Goal: Information Seeking & Learning: Learn about a topic

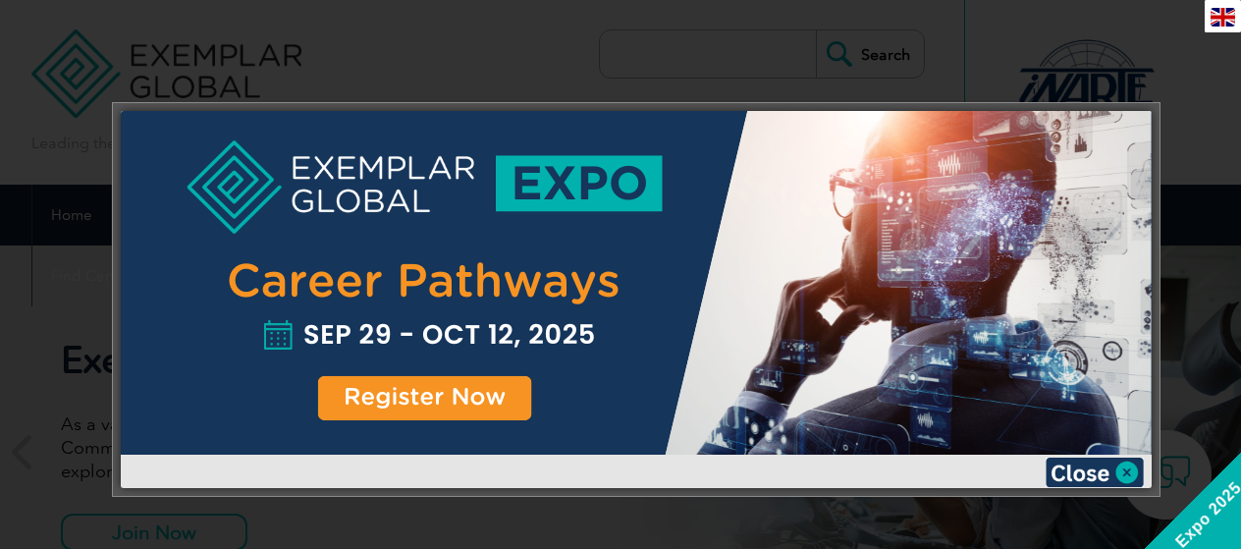
scroll to position [6584, 0]
click at [1115, 473] on img at bounding box center [1094, 471] width 98 height 29
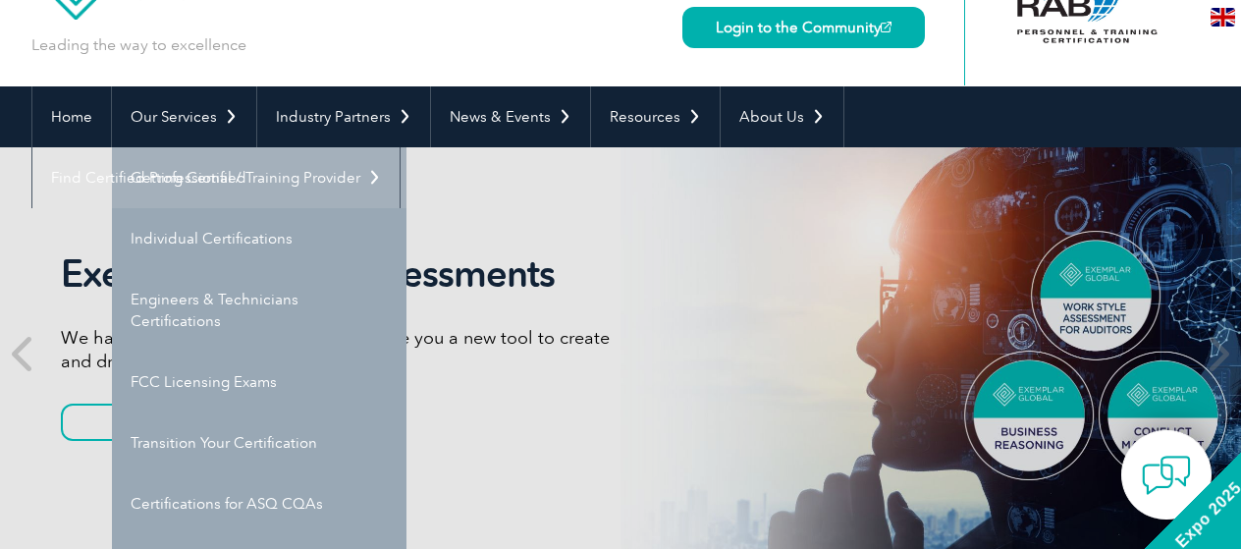
scroll to position [196, 0]
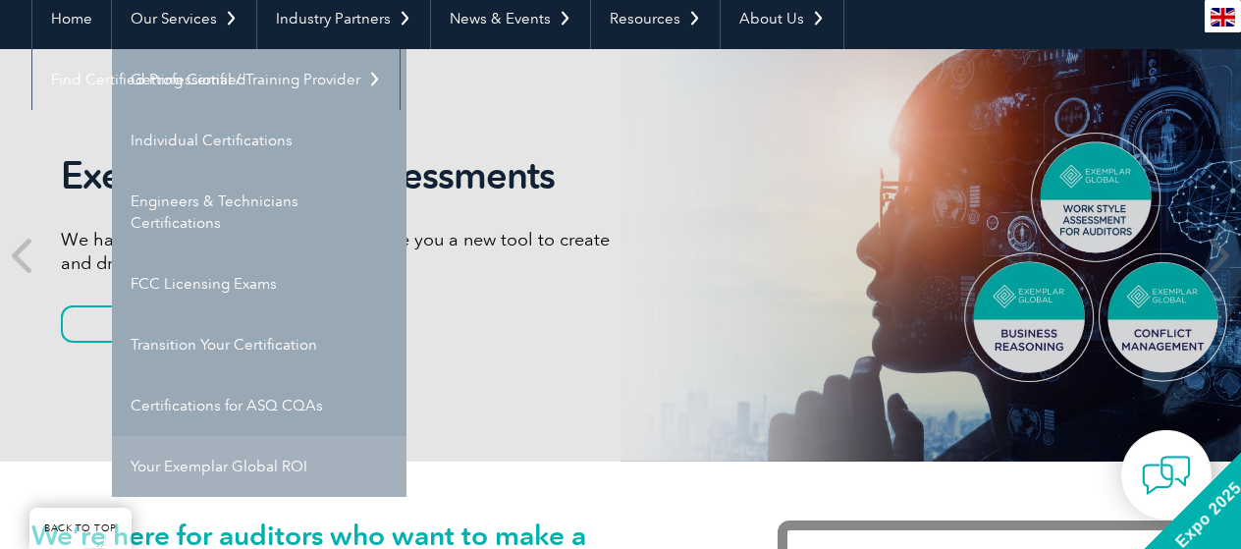
click at [226, 476] on link "Your Exemplar Global ROI" at bounding box center [259, 466] width 294 height 61
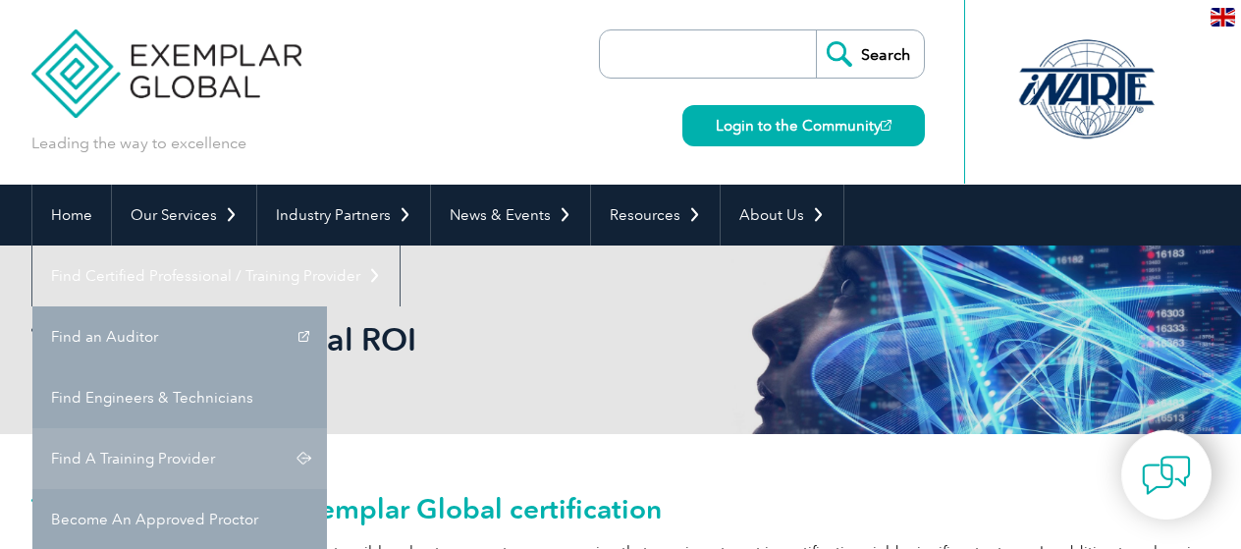
click at [327, 428] on link "Find A Training Provider" at bounding box center [179, 458] width 294 height 61
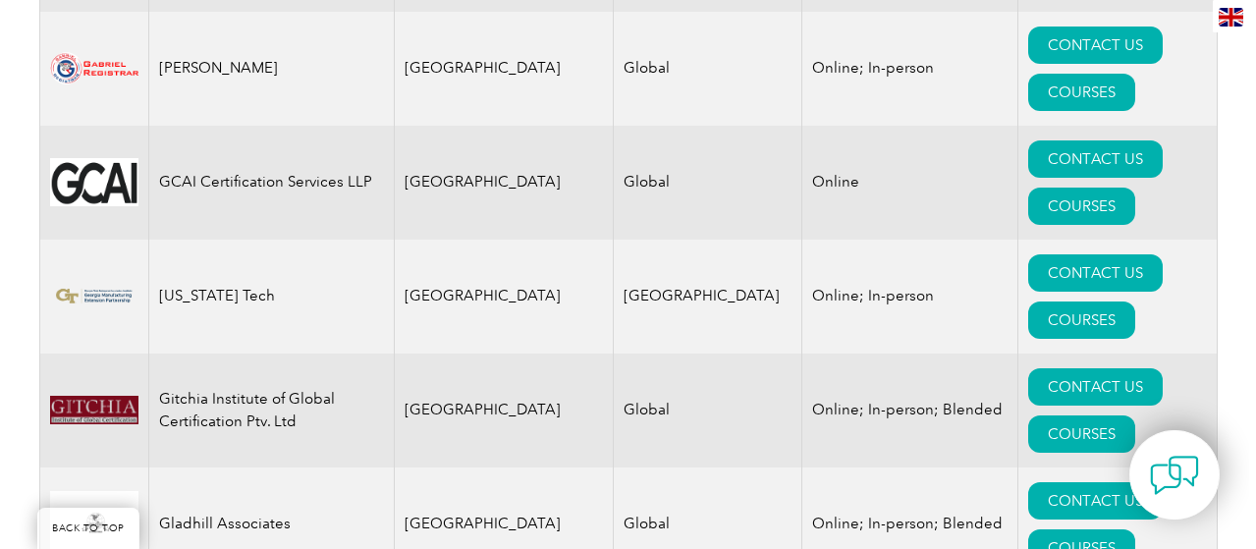
scroll to position [11780, 0]
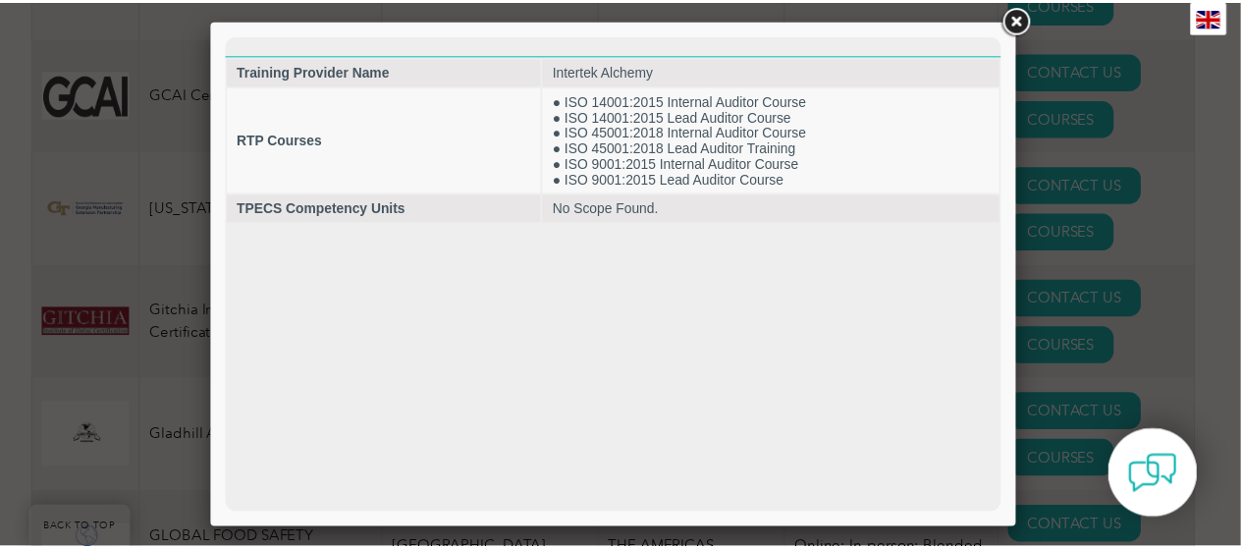
scroll to position [0, 0]
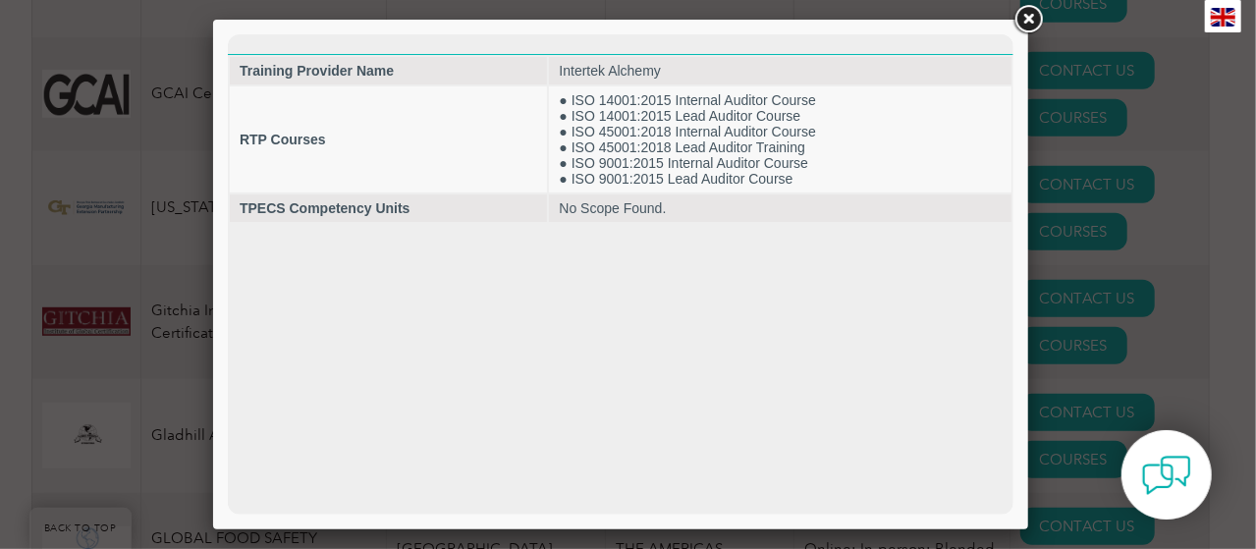
click at [1024, 27] on link at bounding box center [1027, 19] width 35 height 35
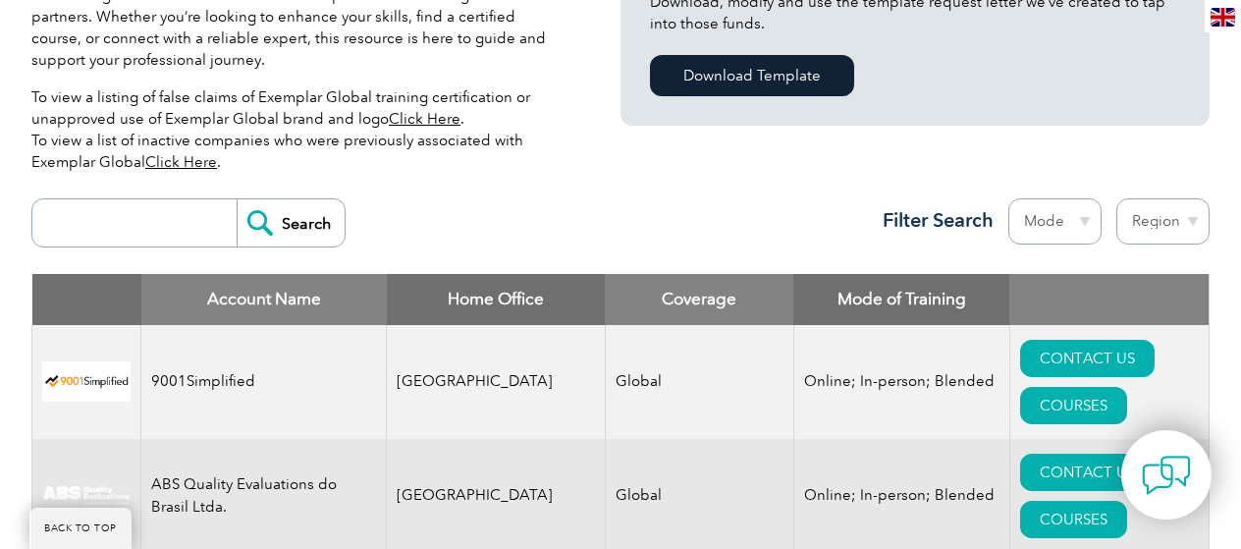
scroll to position [589, 0]
click at [126, 219] on input "search" at bounding box center [139, 222] width 194 height 47
type input "sai"
click at [242, 227] on input "Search" at bounding box center [291, 222] width 108 height 47
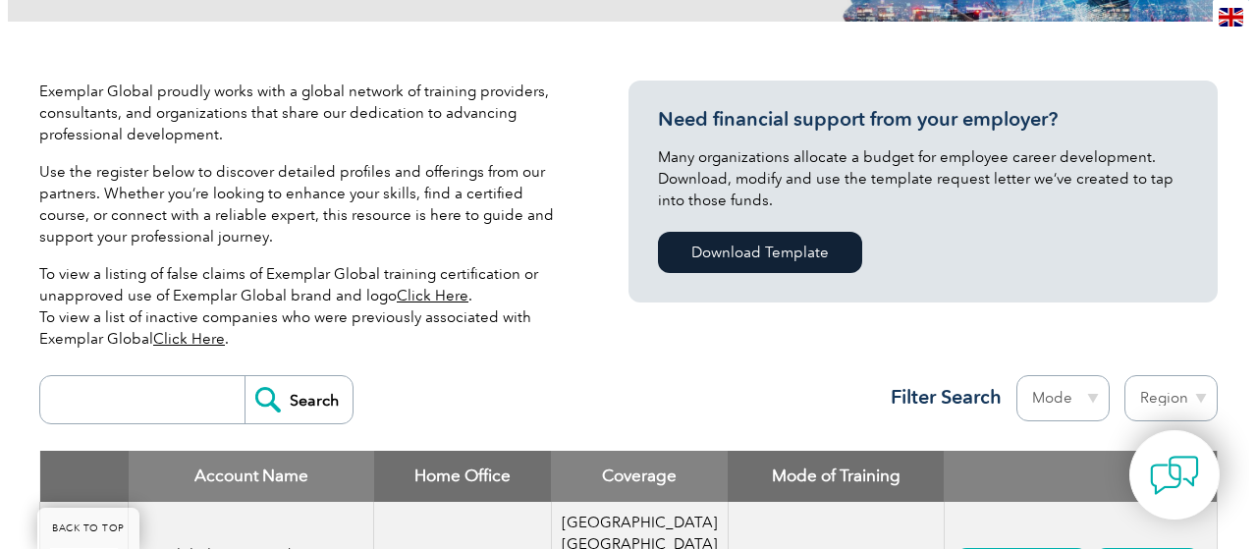
scroll to position [589, 0]
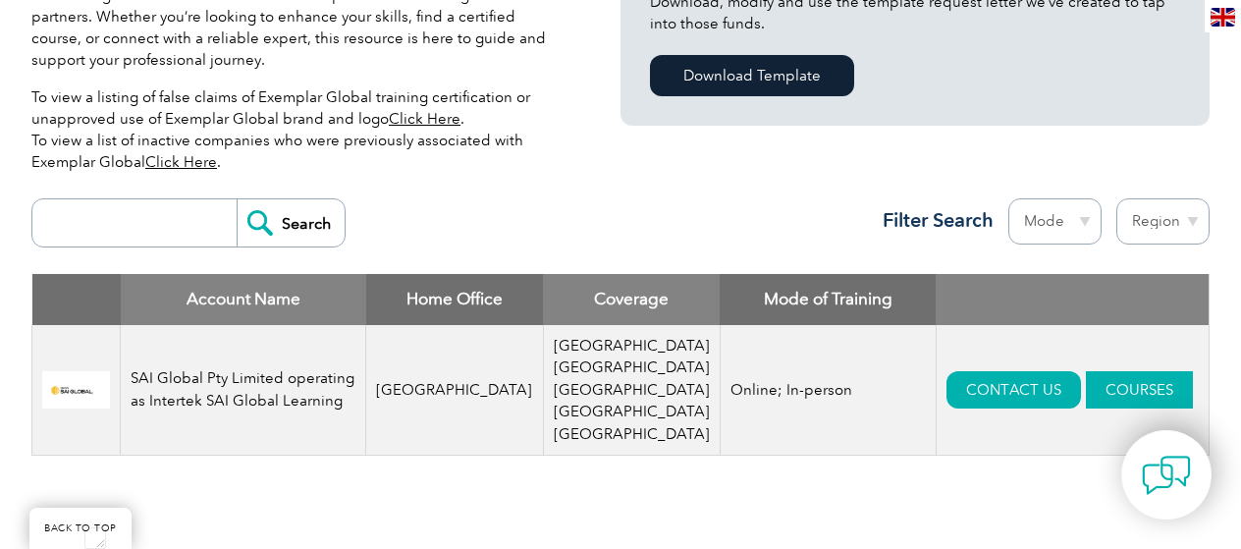
click at [1086, 371] on link "COURSES" at bounding box center [1139, 389] width 107 height 37
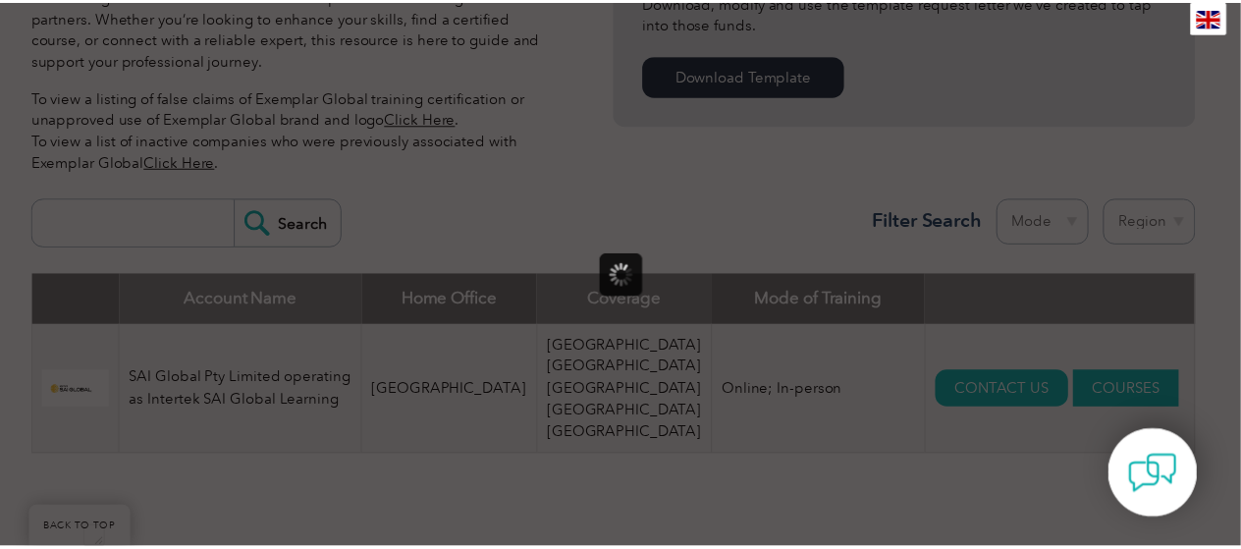
scroll to position [0, 0]
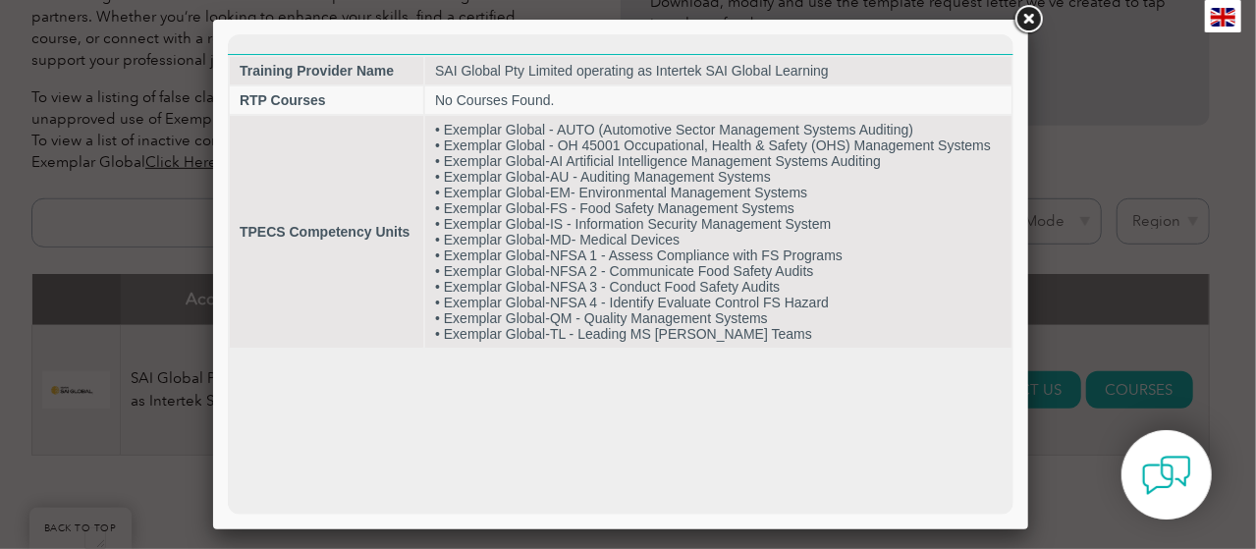
click at [1026, 21] on link at bounding box center [1027, 19] width 35 height 35
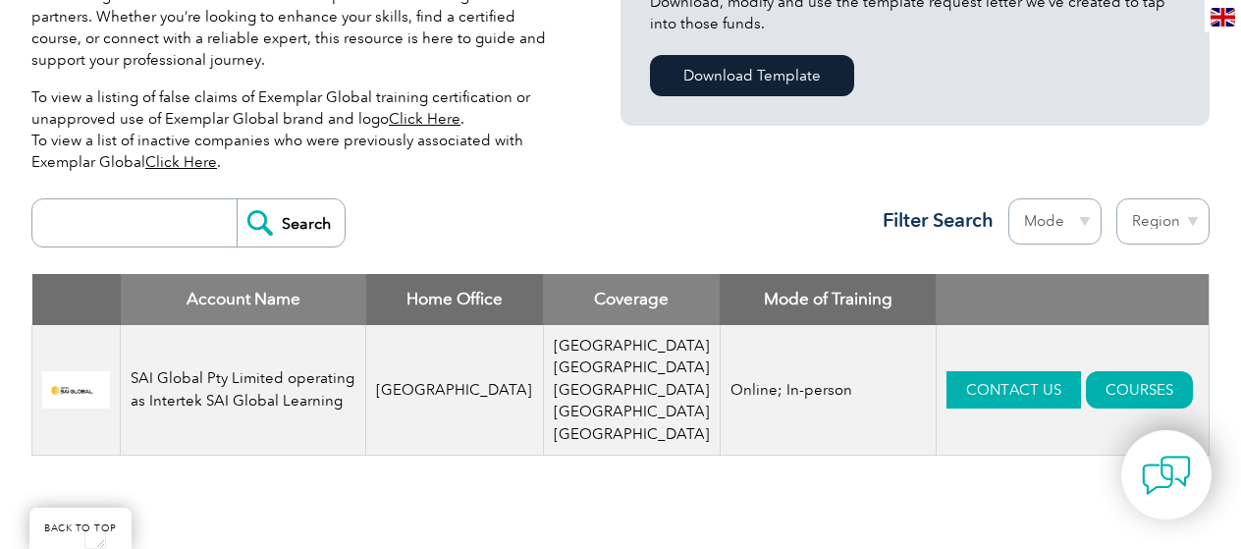
click at [946, 371] on link "CONTACT US" at bounding box center [1013, 389] width 134 height 37
